Goal: Transaction & Acquisition: Obtain resource

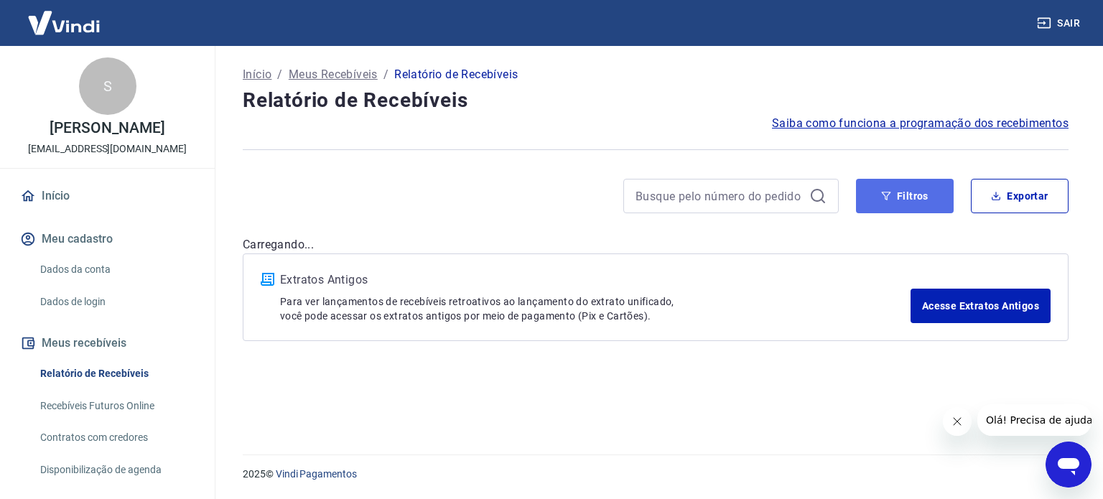
click at [897, 198] on button "Filtros" at bounding box center [905, 196] width 98 height 34
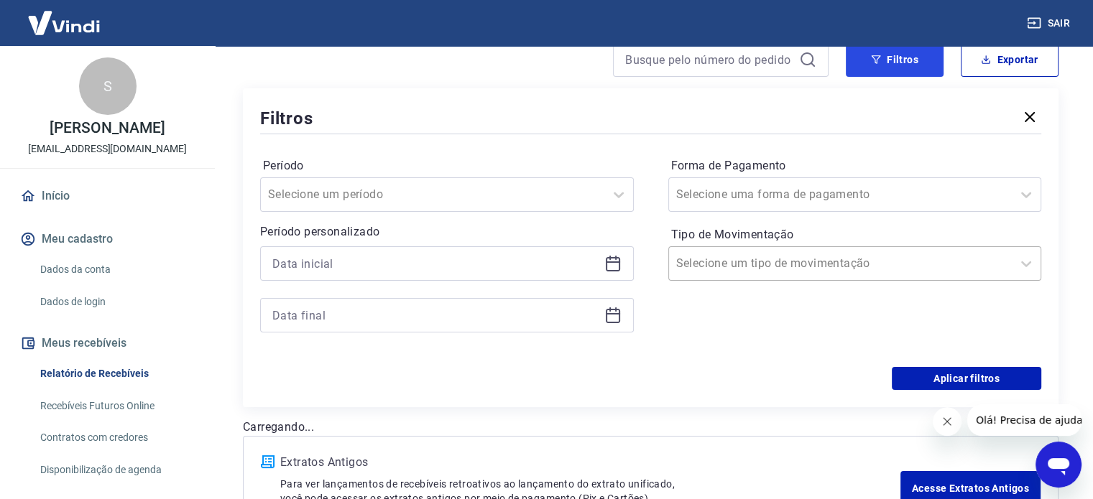
scroll to position [144, 0]
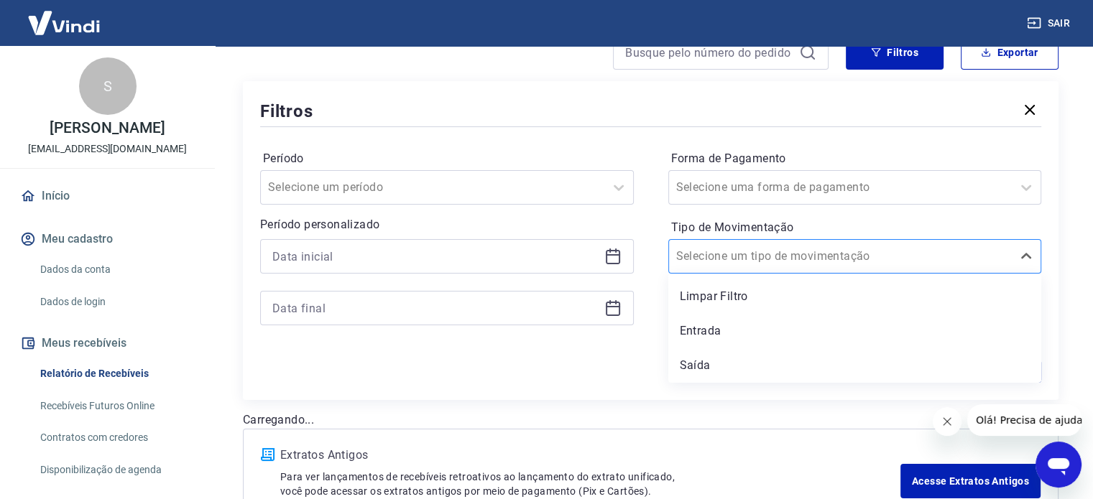
click at [747, 258] on input "Tipo de Movimentação" at bounding box center [748, 256] width 145 height 17
click at [711, 336] on div "Entrada" at bounding box center [855, 331] width 374 height 29
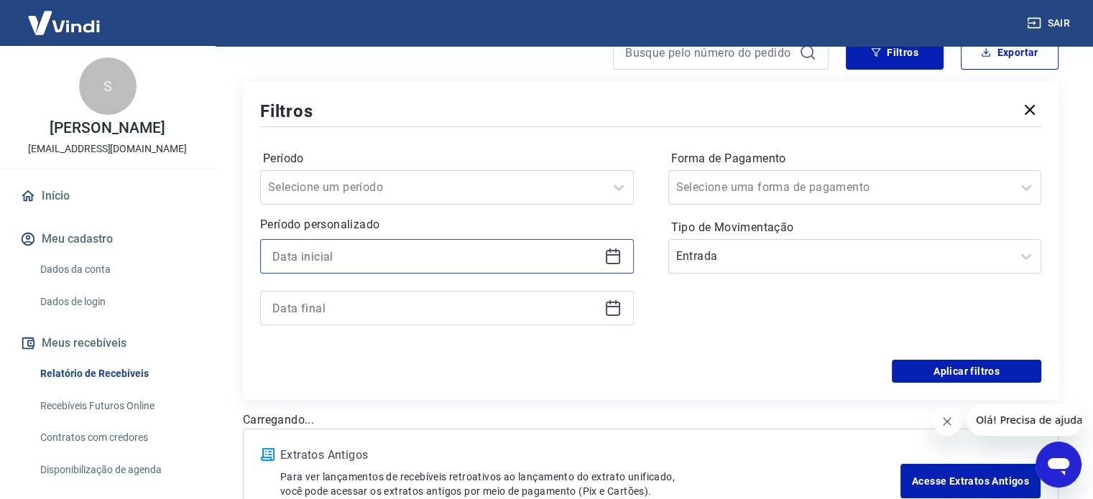
click at [282, 259] on input at bounding box center [435, 257] width 326 height 22
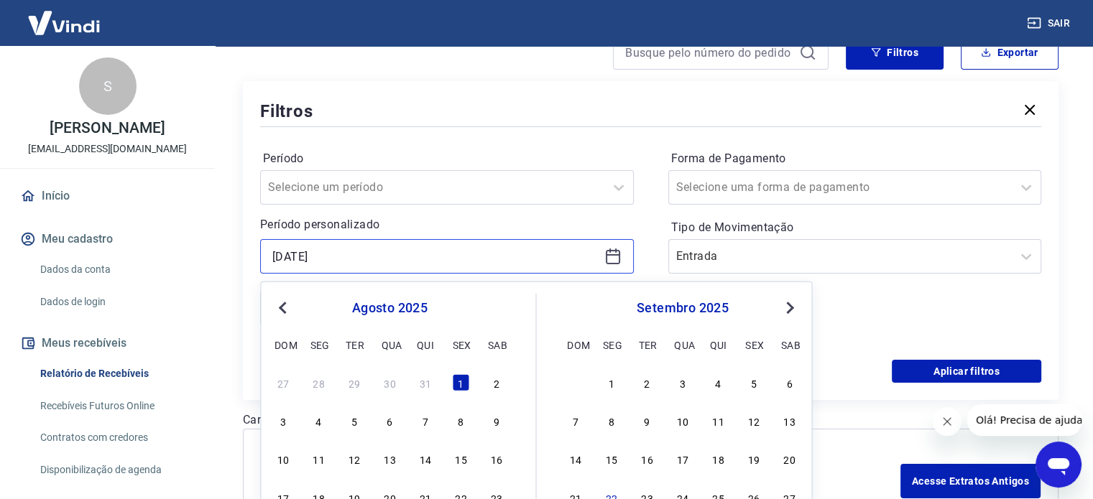
type input "[DATE]"
click at [243, 257] on div "Filtros Período Selecione um período Período personalizado [DATE] Previous Mont…" at bounding box center [650, 240] width 815 height 319
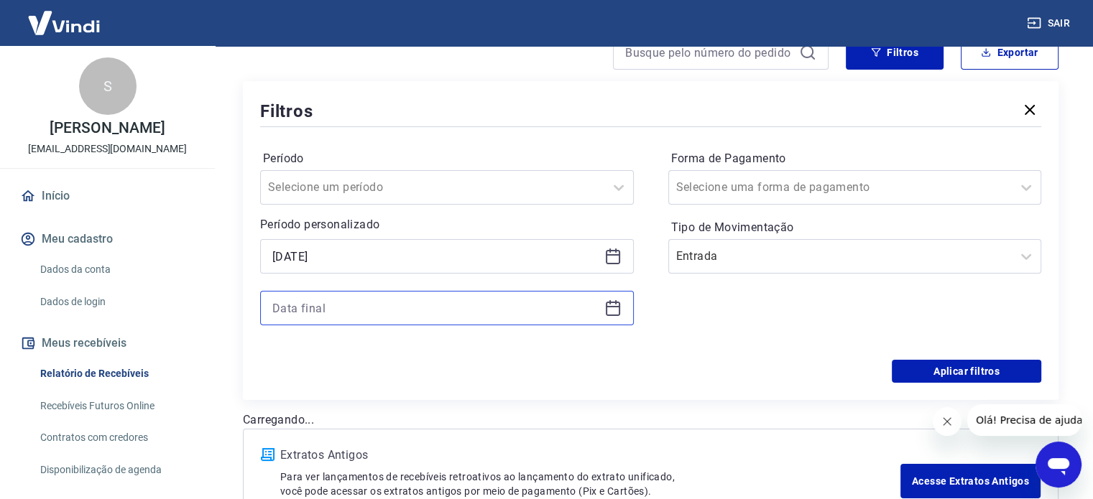
click at [356, 302] on input at bounding box center [435, 308] width 326 height 22
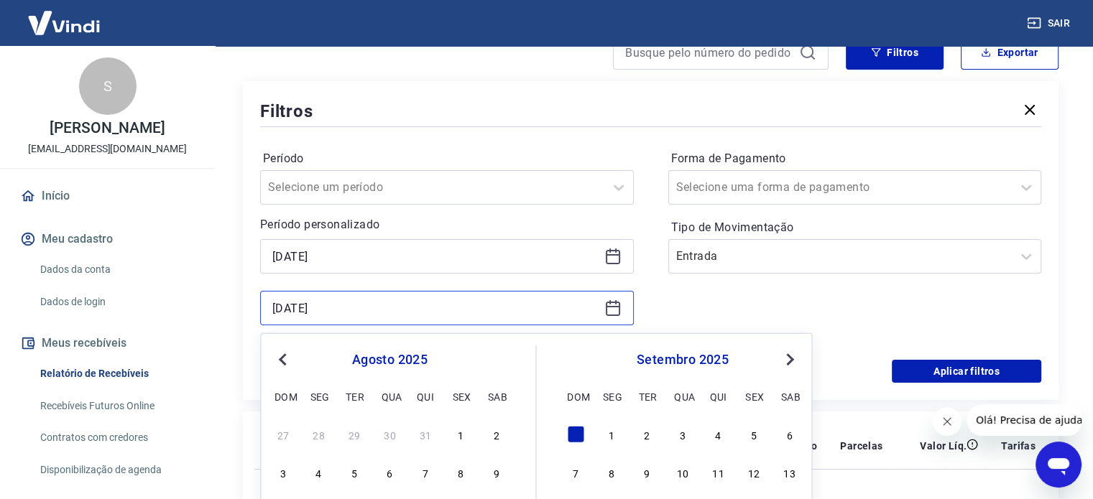
type input "[DATE]"
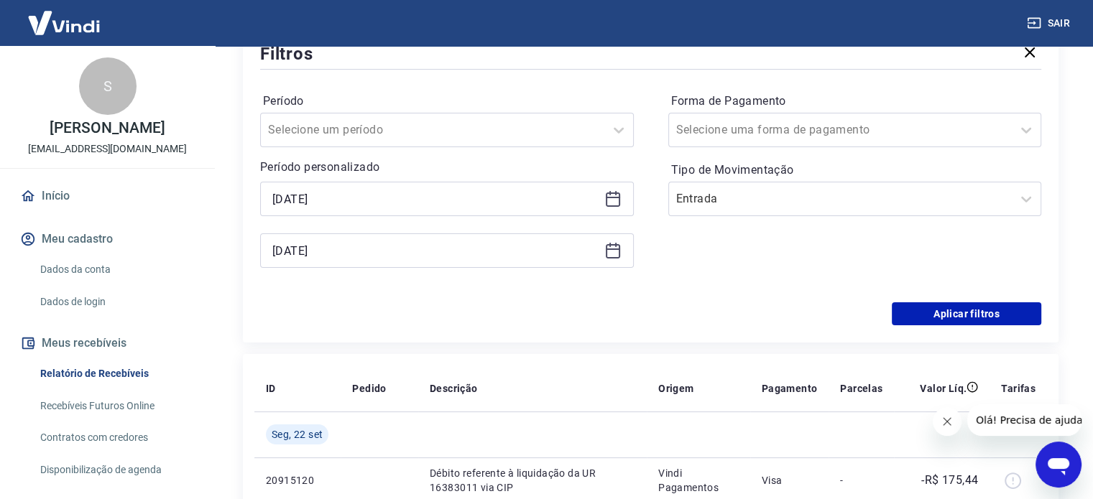
scroll to position [287, 0]
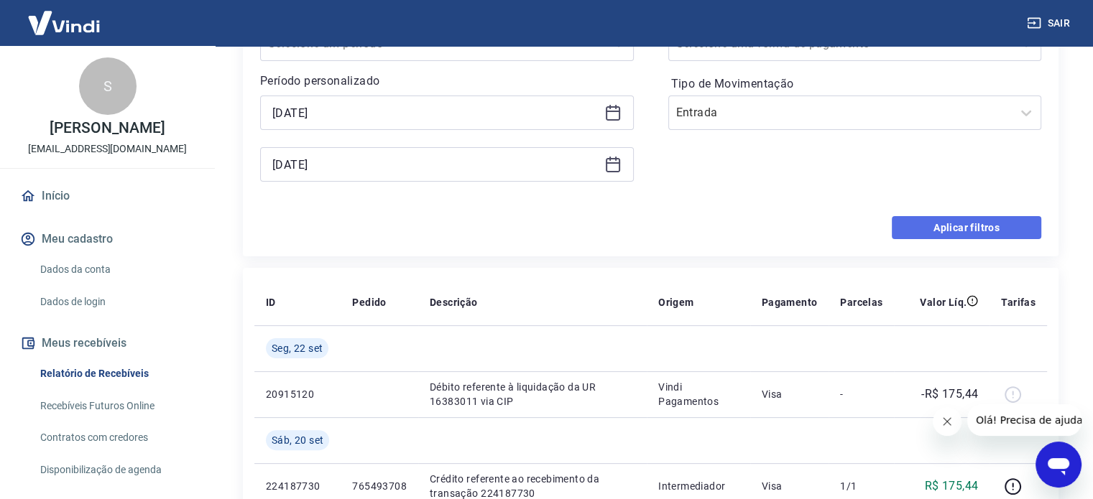
click at [949, 232] on button "Aplicar filtros" at bounding box center [966, 227] width 149 height 23
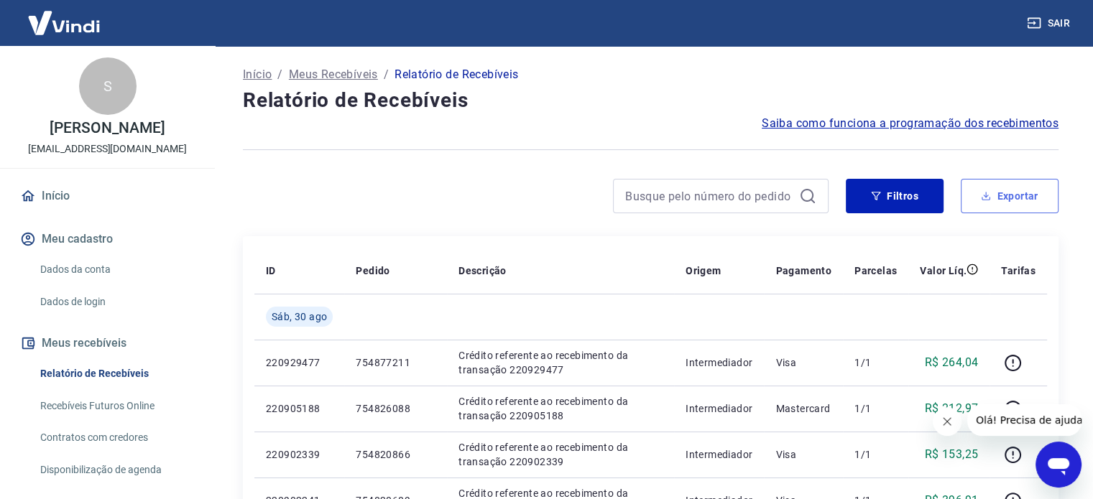
click at [1000, 210] on button "Exportar" at bounding box center [1010, 196] width 98 height 34
type input "[DATE]"
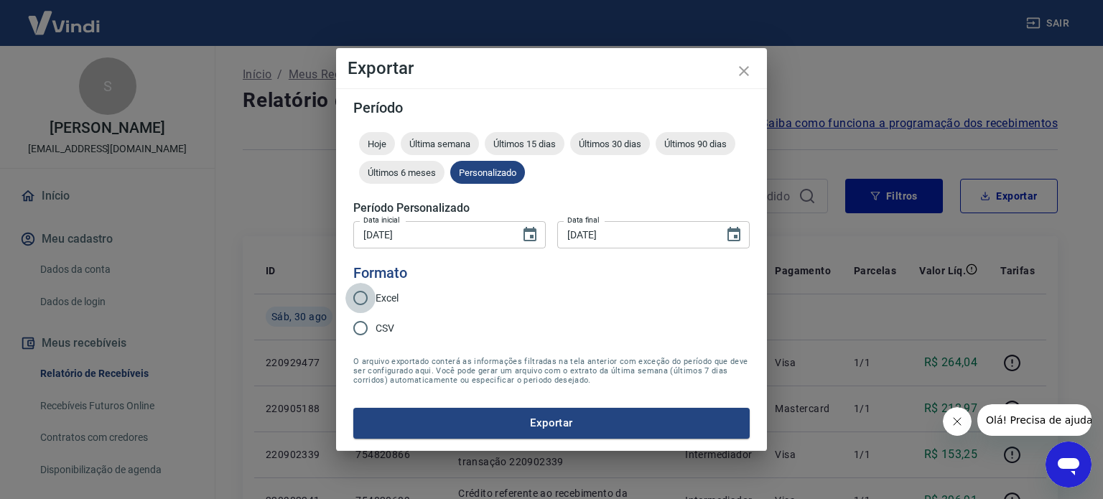
click at [362, 298] on input "Excel" at bounding box center [361, 298] width 30 height 30
radio input "true"
click at [564, 426] on button "Exportar" at bounding box center [551, 423] width 397 height 30
